Goal: Task Accomplishment & Management: Manage account settings

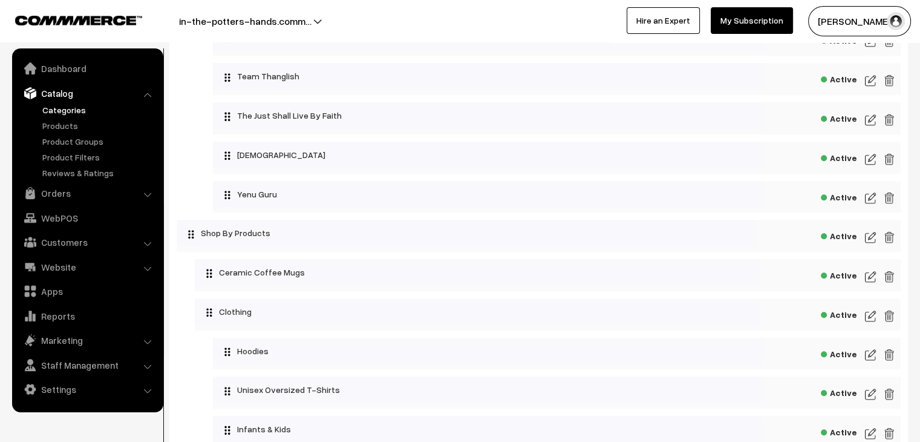
scroll to position [1101, 0]
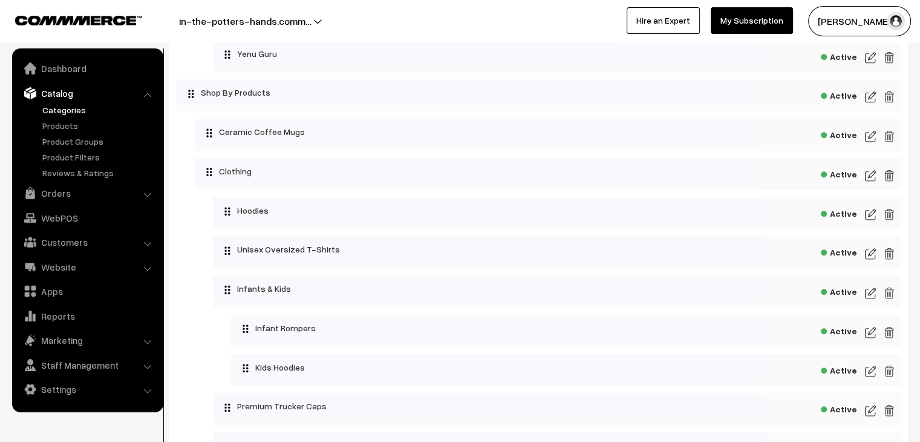
click at [867, 220] on img at bounding box center [870, 214] width 11 height 15
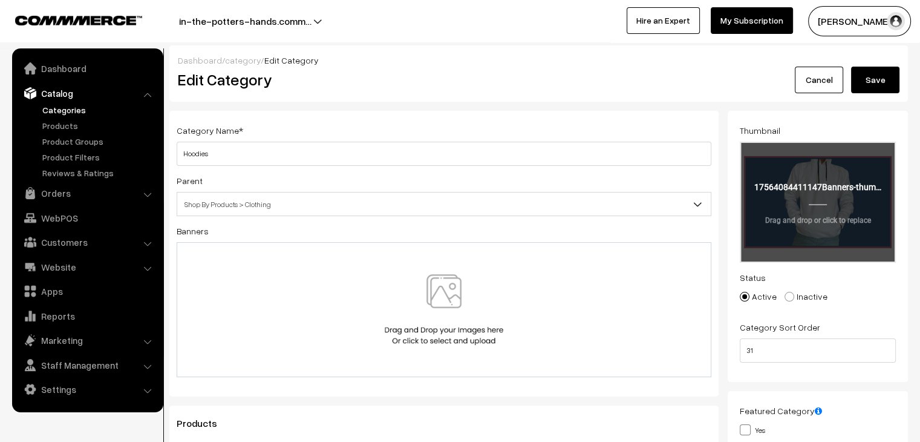
click at [789, 199] on input "file" at bounding box center [818, 202] width 154 height 119
type input "C:\fakepath\Banners- thumbnails.png"
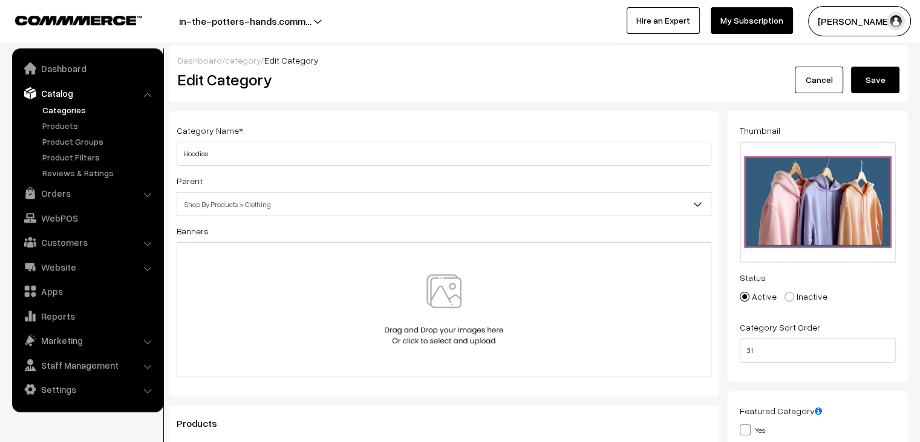
click at [861, 81] on button "Save" at bounding box center [875, 80] width 48 height 27
